Goal: Find specific page/section: Find specific page/section

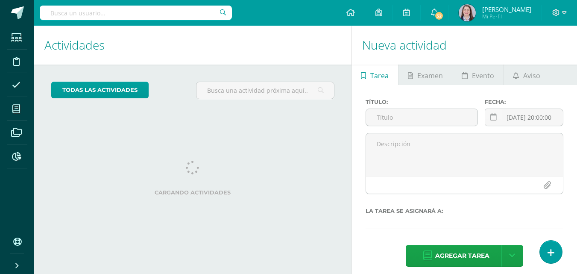
click at [107, 13] on input "text" at bounding box center [136, 13] width 192 height 15
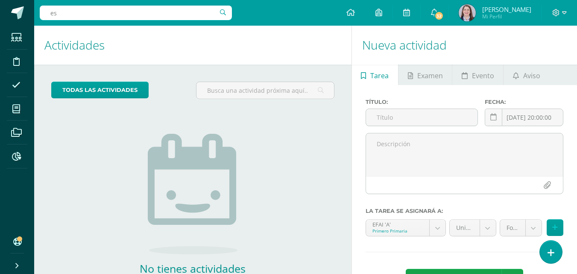
type input "e"
type input "jose ricardo"
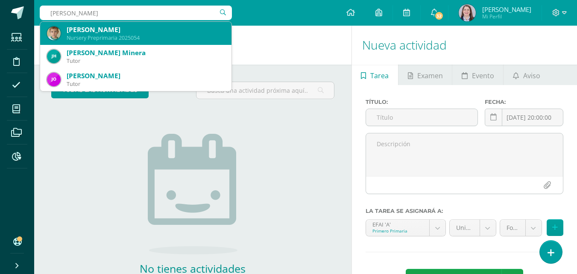
click at [134, 30] on div "José Riccardo García Blanda" at bounding box center [146, 29] width 158 height 9
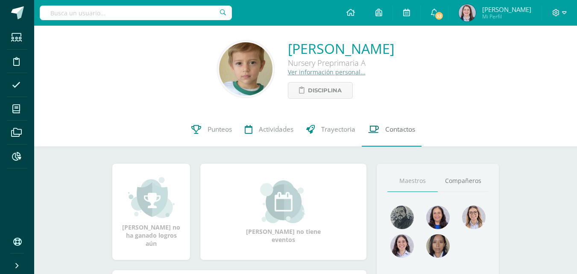
click at [397, 134] on span "Contactos" at bounding box center [400, 129] width 30 height 9
